Goal: Transaction & Acquisition: Purchase product/service

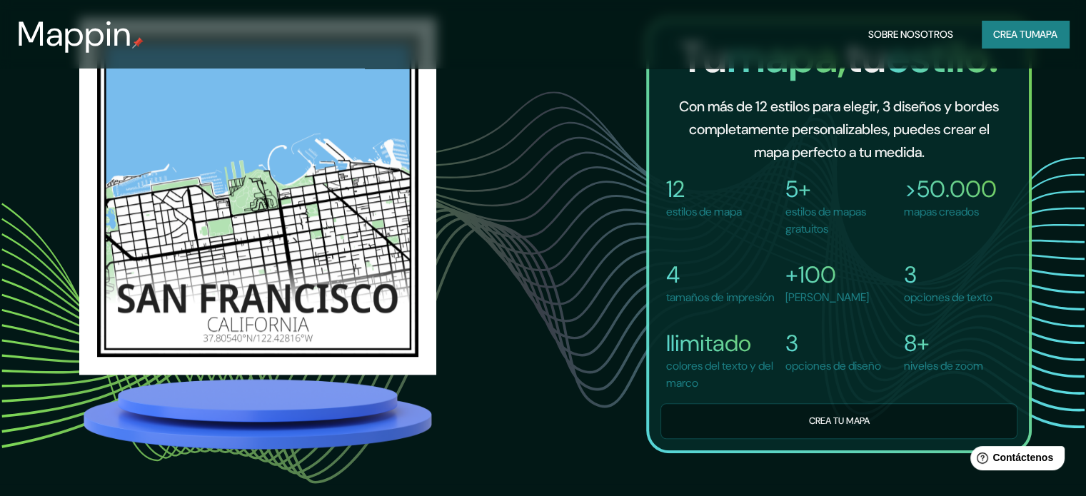
scroll to position [1071, 0]
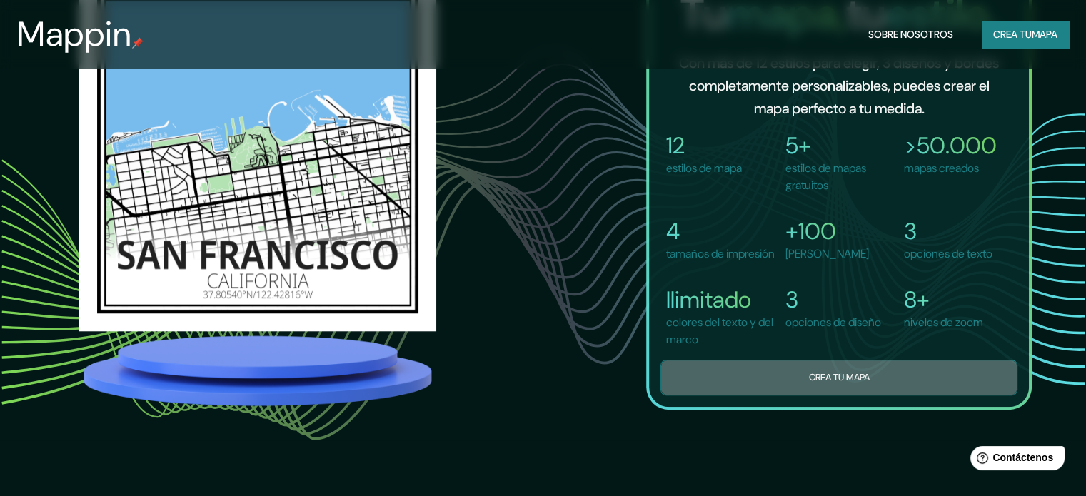
click at [782, 374] on button "Crea tu mapa" at bounding box center [838, 377] width 357 height 35
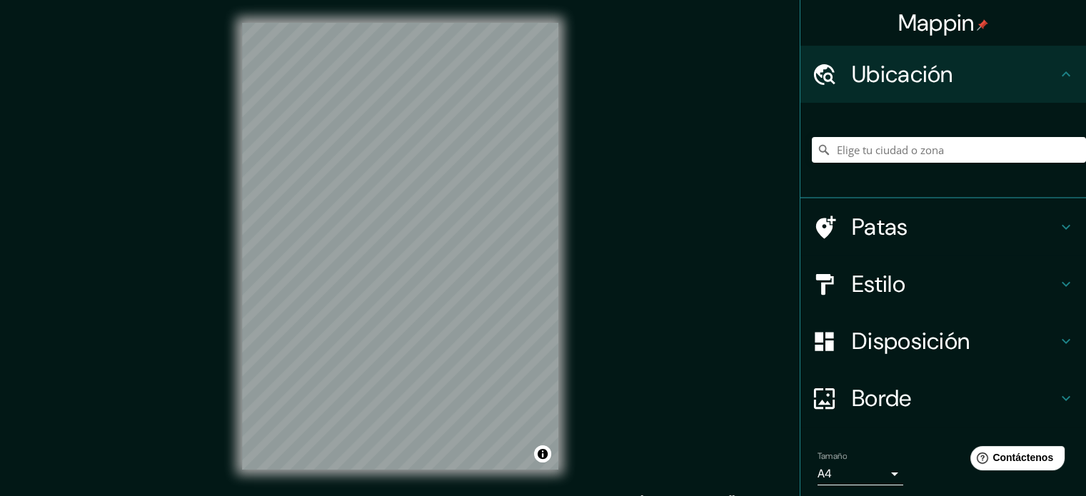
click at [913, 281] on h4 "Estilo" at bounding box center [955, 284] width 206 height 29
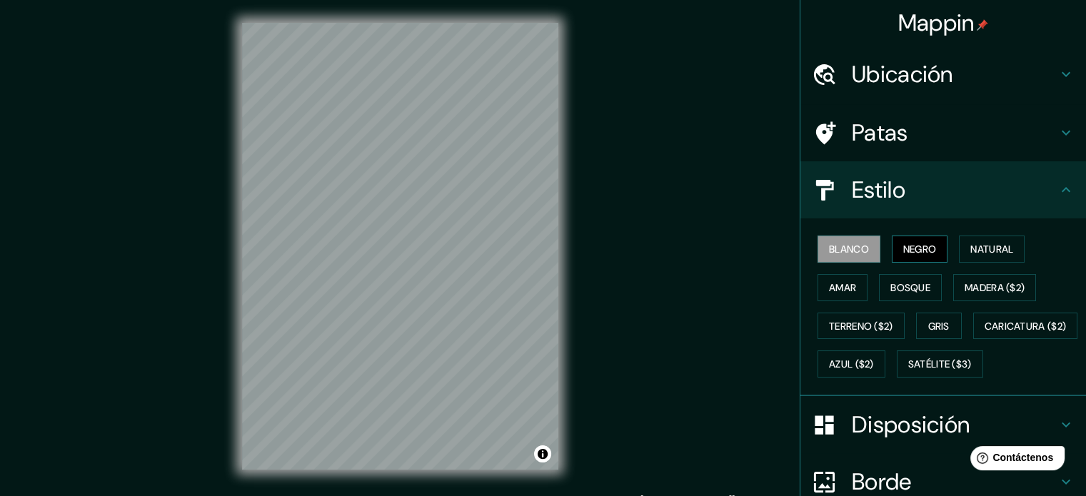
click at [913, 253] on font "Negro" at bounding box center [920, 249] width 34 height 13
click at [817, 276] on button "Amar" at bounding box center [842, 287] width 50 height 27
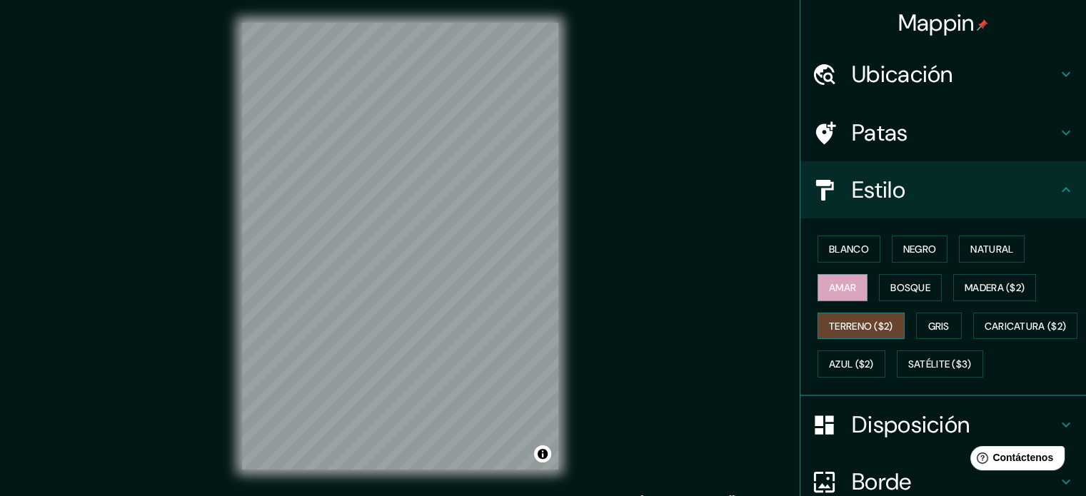
click at [840, 317] on font "Terreno ($2)" at bounding box center [861, 326] width 64 height 19
click at [919, 315] on button "Gris" at bounding box center [939, 326] width 46 height 27
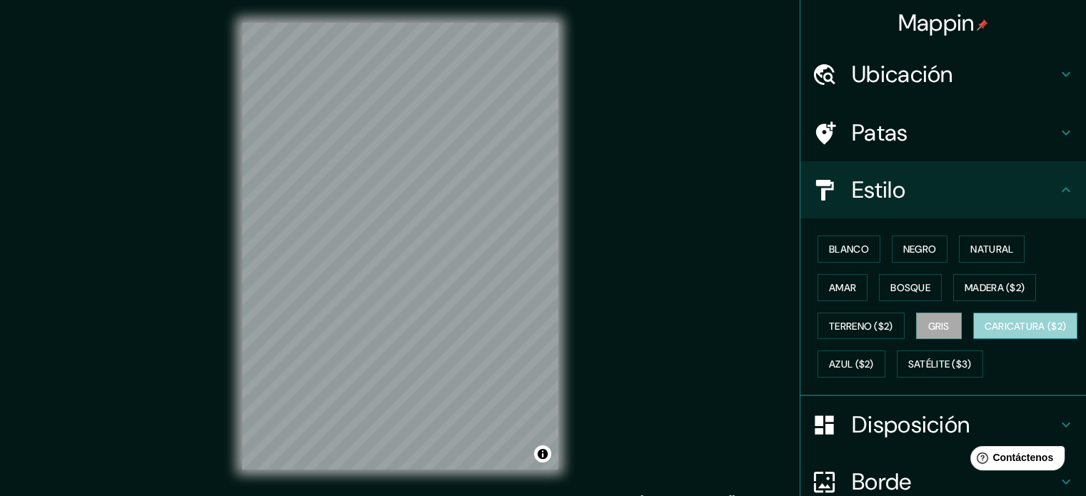
click at [985, 333] on font "Caricatura ($2)" at bounding box center [1026, 326] width 82 height 13
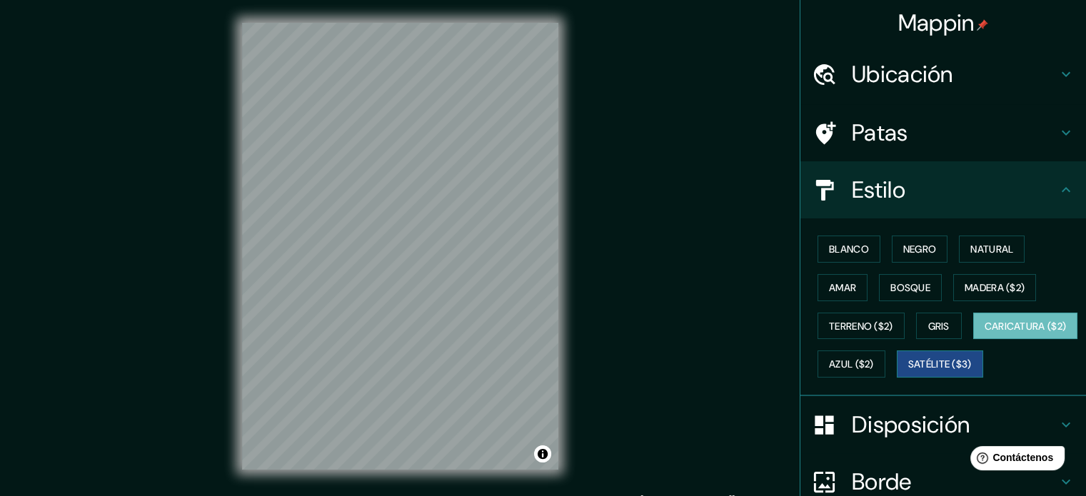
click at [908, 371] on font "Satélite ($3)" at bounding box center [940, 364] width 64 height 13
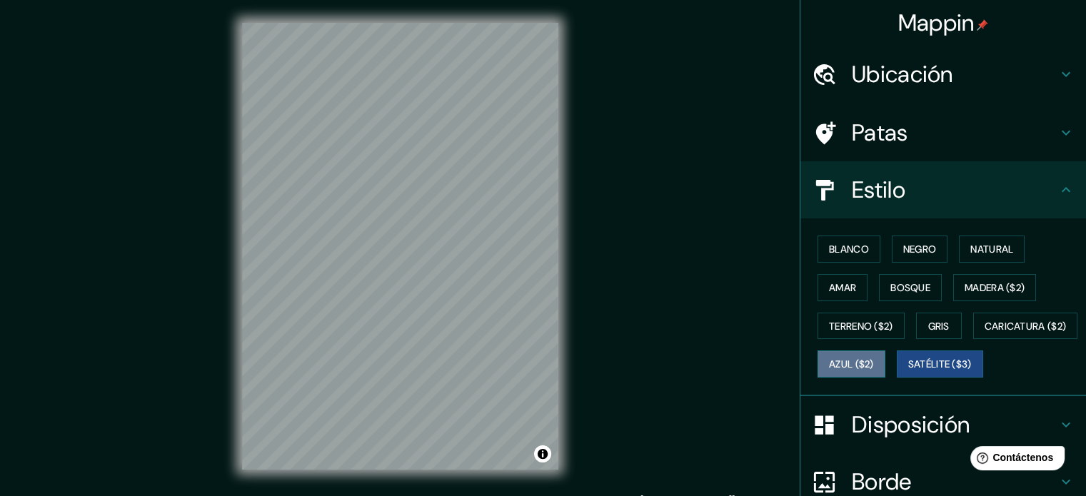
click at [874, 365] on font "Azul ($2)" at bounding box center [851, 364] width 45 height 13
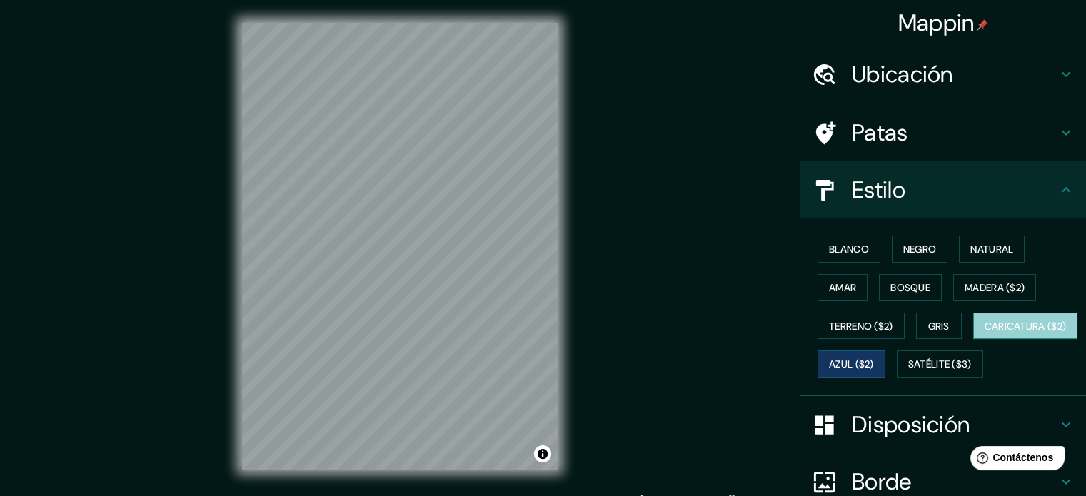
click at [985, 333] on font "Caricatura ($2)" at bounding box center [1026, 326] width 82 height 13
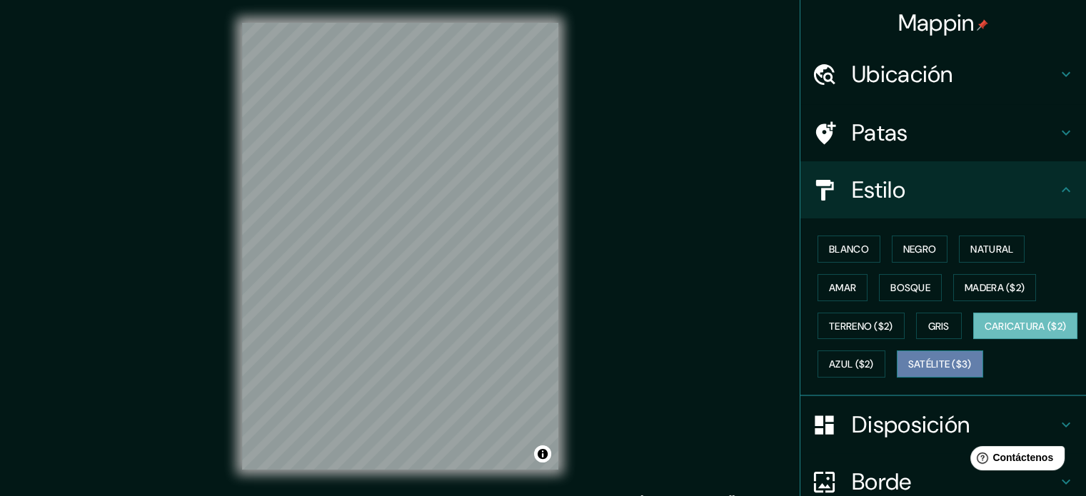
click at [897, 378] on button "Satélite ($3)" at bounding box center [940, 364] width 86 height 27
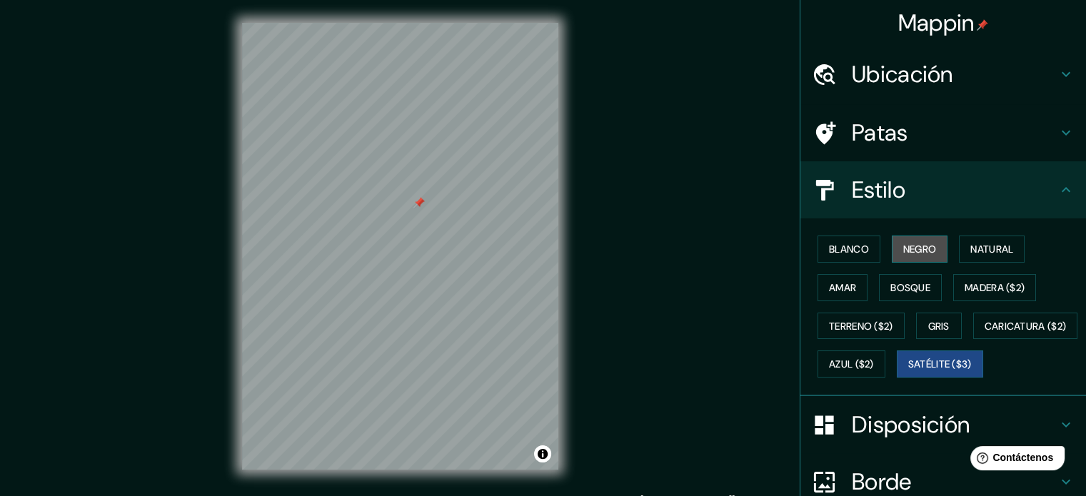
click at [907, 248] on font "Negro" at bounding box center [920, 249] width 34 height 13
click at [418, 206] on div at bounding box center [418, 202] width 11 height 11
click at [383, 181] on div at bounding box center [383, 176] width 11 height 11
click at [908, 371] on font "Satélite ($3)" at bounding box center [940, 364] width 64 height 13
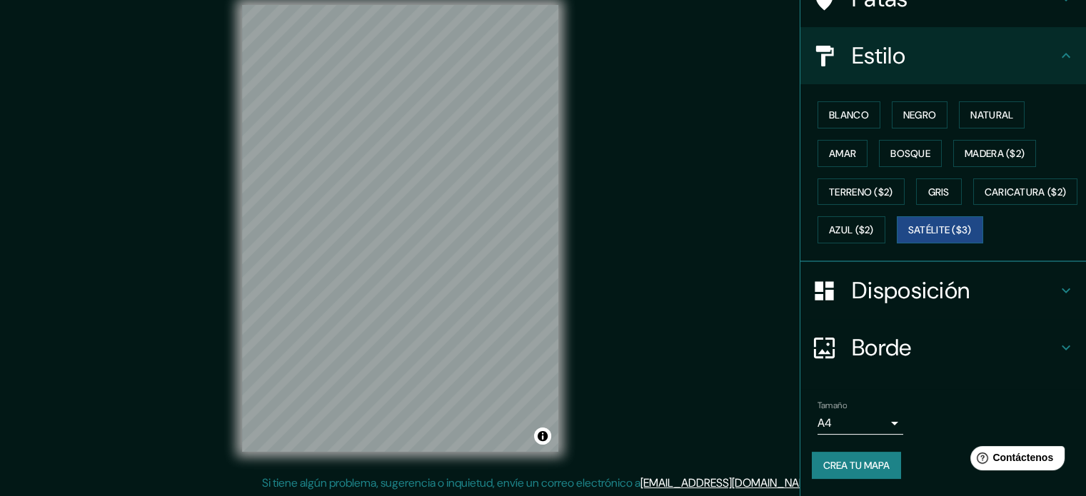
scroll to position [19, 0]
click at [978, 290] on h4 "Disposición" at bounding box center [955, 290] width 206 height 29
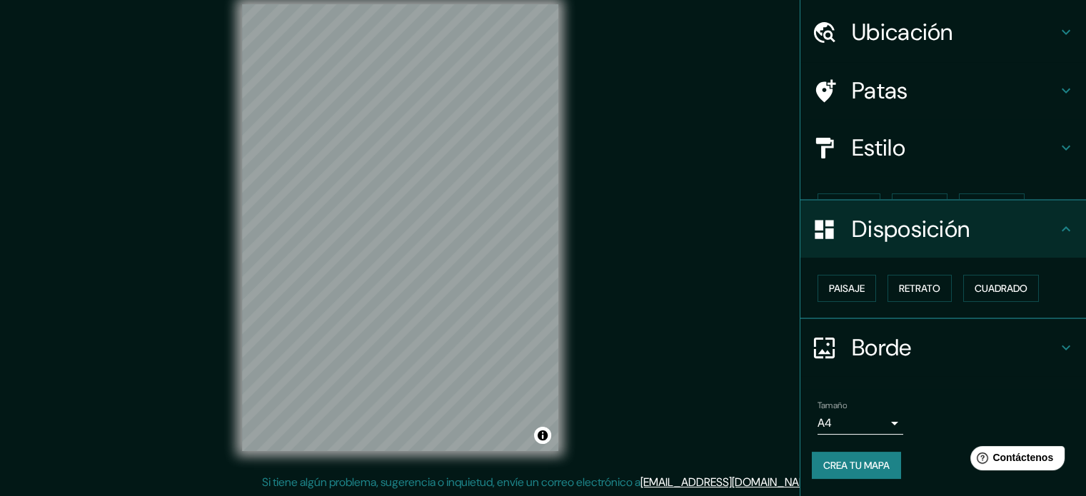
scroll to position [17, 0]
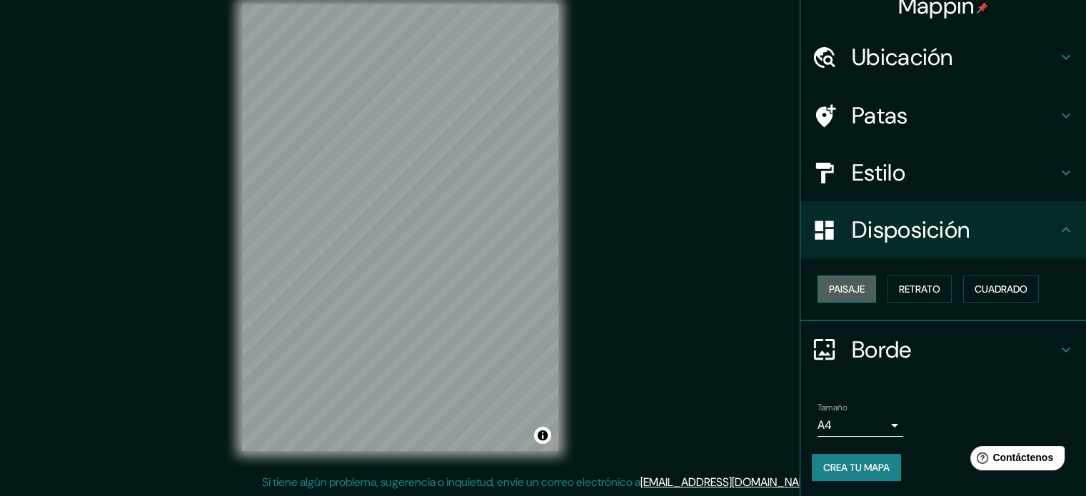
click at [860, 286] on button "Paisaje" at bounding box center [846, 289] width 59 height 27
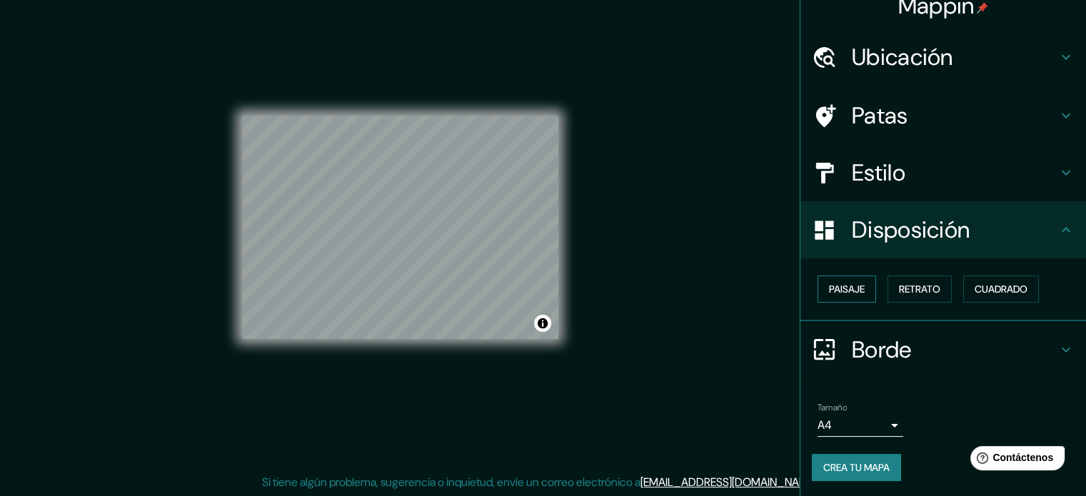
click at [860, 286] on button "Paisaje" at bounding box center [846, 289] width 59 height 27
click at [911, 293] on font "Retrato" at bounding box center [919, 289] width 41 height 13
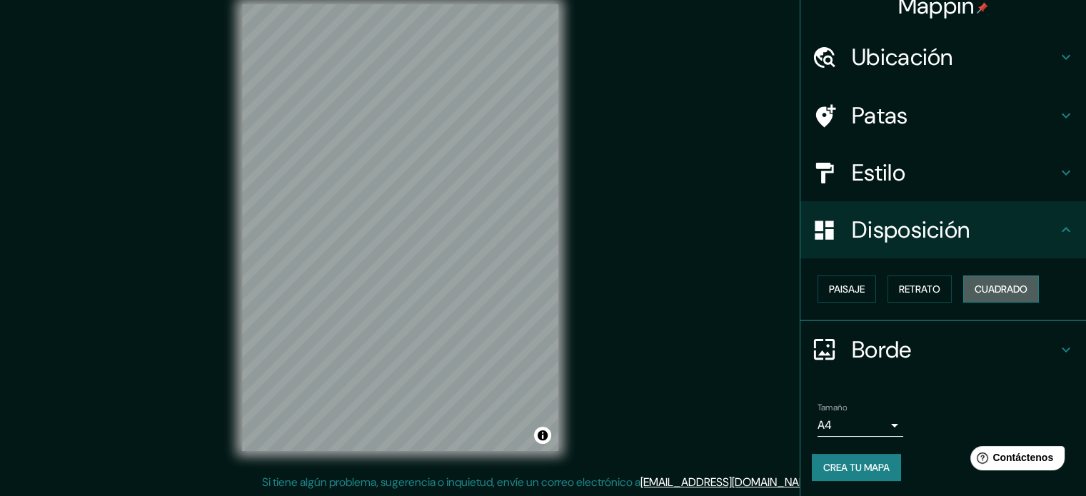
click at [977, 293] on font "Cuadrado" at bounding box center [1001, 289] width 53 height 13
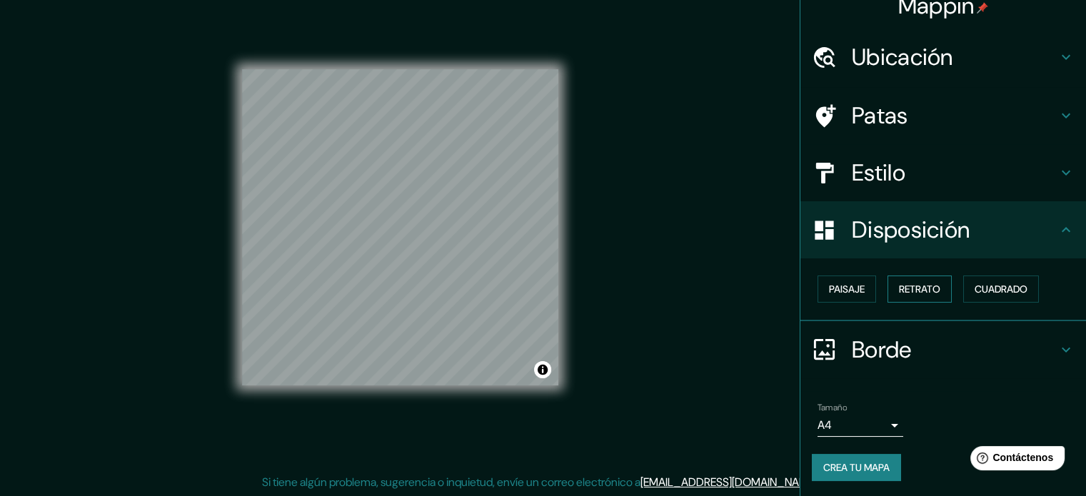
click at [927, 293] on font "Retrato" at bounding box center [919, 289] width 41 height 13
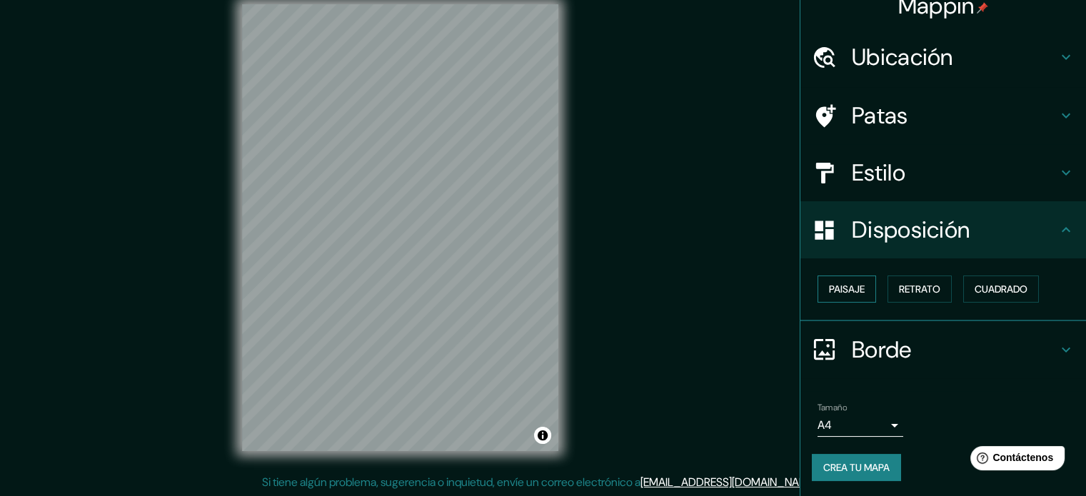
click at [850, 291] on font "Paisaje" at bounding box center [847, 289] width 36 height 13
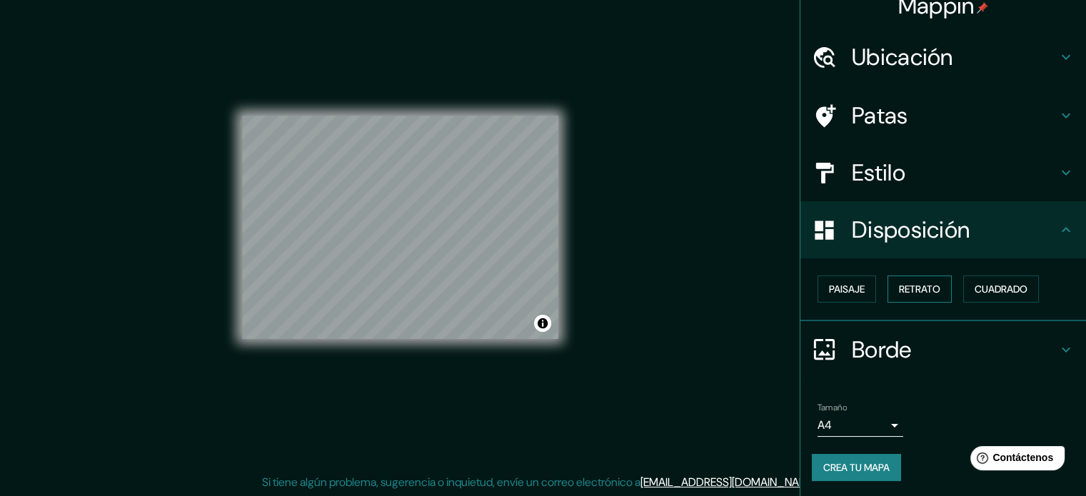
click at [916, 291] on font "Retrato" at bounding box center [919, 289] width 41 height 13
